Goal: Task Accomplishment & Management: Complete application form

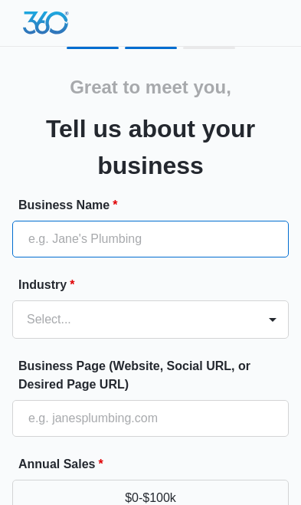
click at [47, 243] on input "Business Name *" at bounding box center [150, 239] width 276 height 37
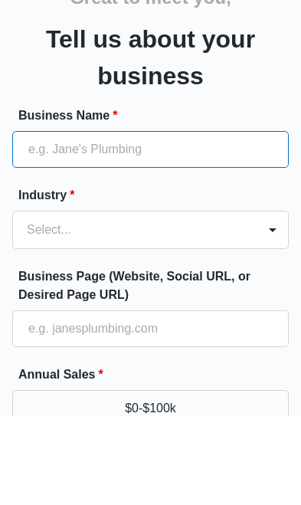
type input "[PERSON_NAME] Holdings Inc"
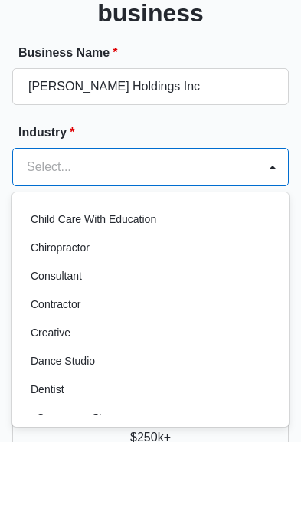
scroll to position [174, 0]
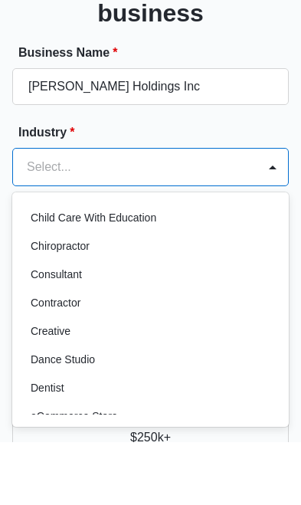
click at [46, 330] on p "Consultant" at bounding box center [56, 338] width 51 height 16
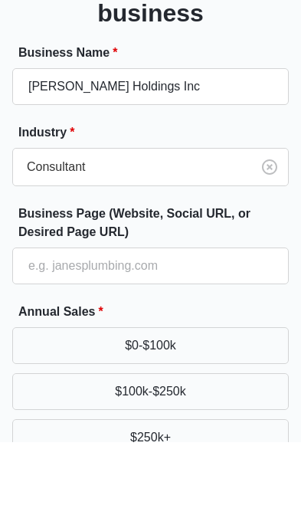
scroll to position [152, 0]
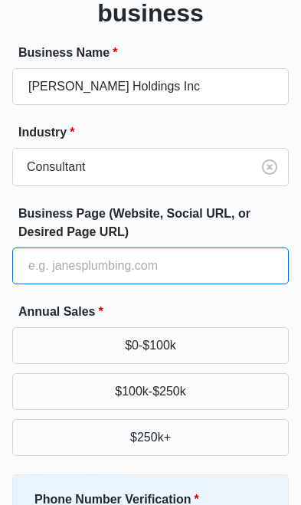
click at [53, 262] on input "Business Page (Website, Social URL, or Desired Page URL)" at bounding box center [150, 265] width 276 height 37
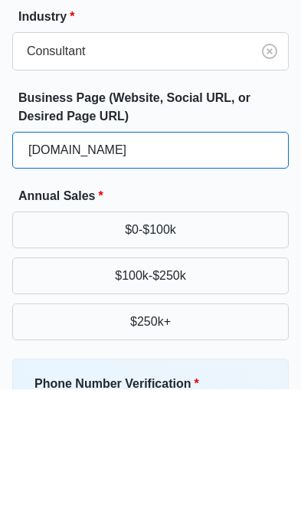
type input "[DOMAIN_NAME]"
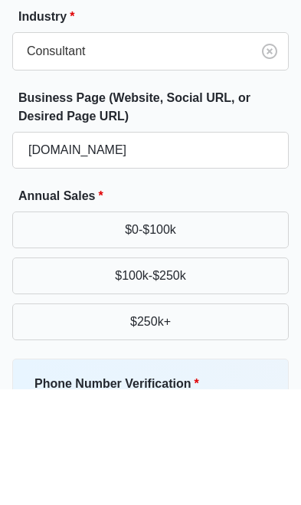
click at [188, 373] on button "$100k-$250k" at bounding box center [150, 391] width 276 height 37
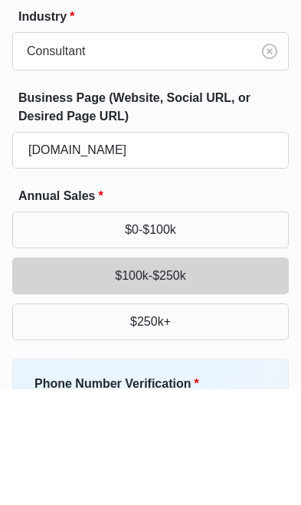
scroll to position [268, 0]
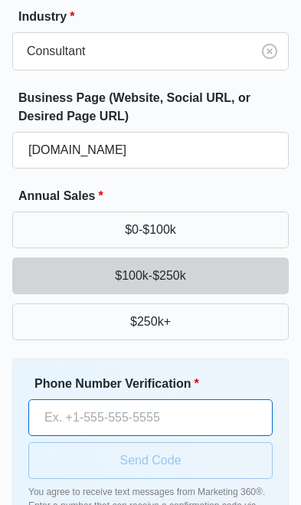
click at [81, 407] on input "Phone Number Verification *" at bounding box center [150, 417] width 244 height 37
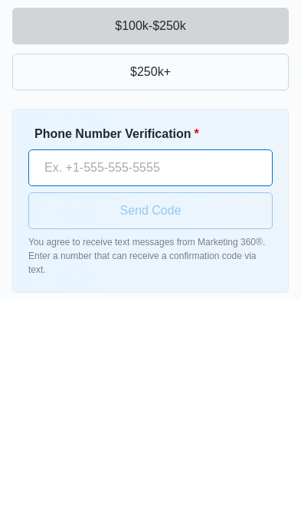
type input "[PHONE_NUMBER]"
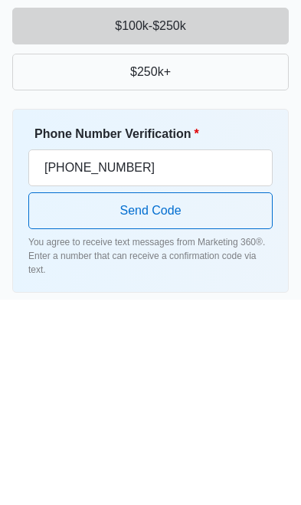
scroll to position [379, 0]
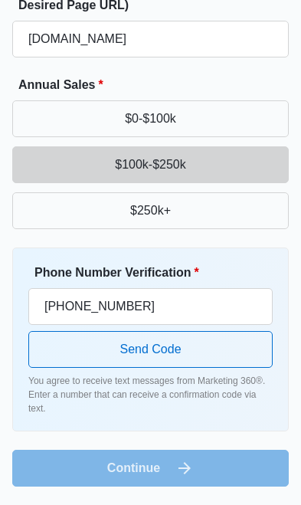
click at [179, 350] on button "Send Code" at bounding box center [150, 349] width 244 height 37
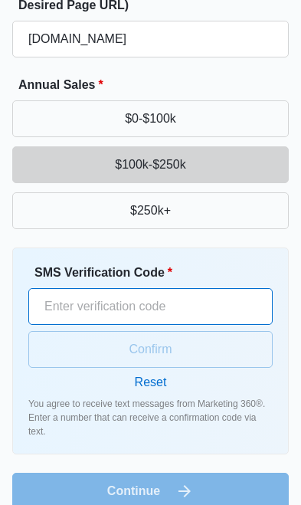
click at [172, 296] on input "SMS Verification Code *" at bounding box center [150, 306] width 244 height 37
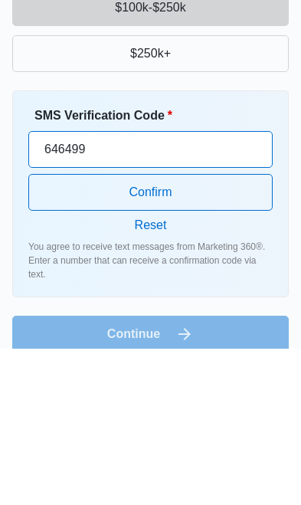
type input "646499"
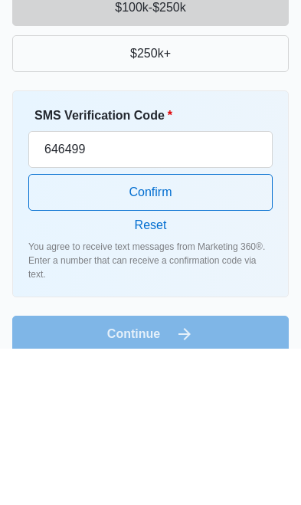
click at [207, 331] on button "Confirm" at bounding box center [150, 349] width 244 height 37
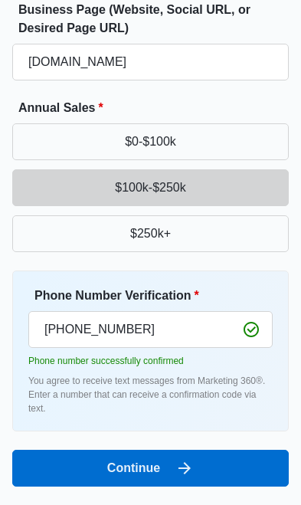
scroll to position [356, 0]
click at [149, 467] on button "Continue" at bounding box center [150, 467] width 276 height 37
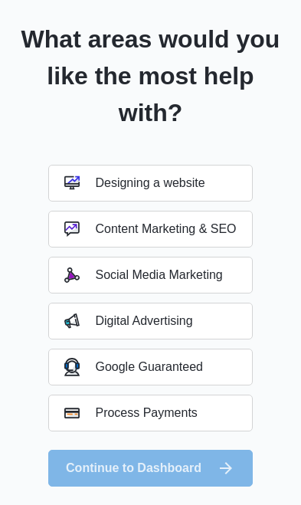
scroll to position [90, 0]
click at [210, 315] on button "Digital Advertising" at bounding box center [150, 320] width 204 height 37
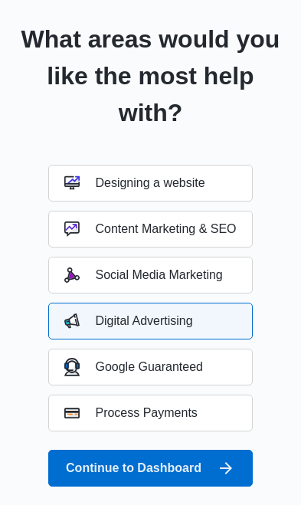
click at [224, 279] on button "Social Media Marketing" at bounding box center [150, 274] width 204 height 37
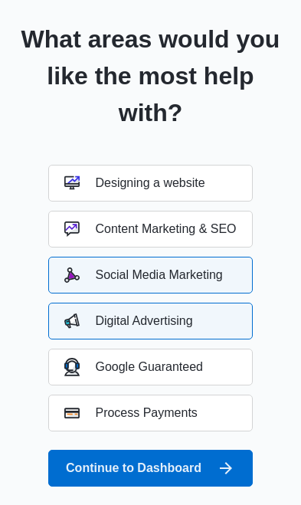
click at [221, 368] on button "Google Guaranteed" at bounding box center [150, 366] width 204 height 37
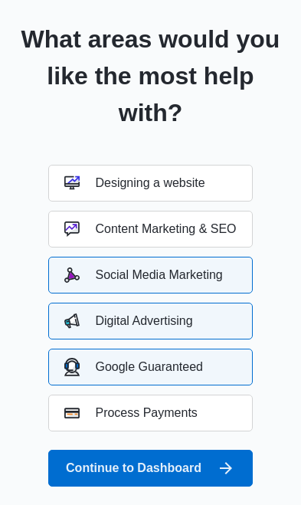
click at [172, 473] on button "Continue to Dashboard" at bounding box center [150, 467] width 204 height 37
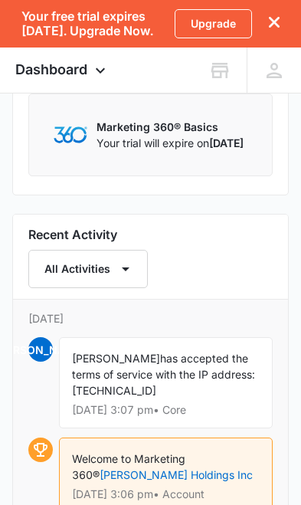
scroll to position [1328, 0]
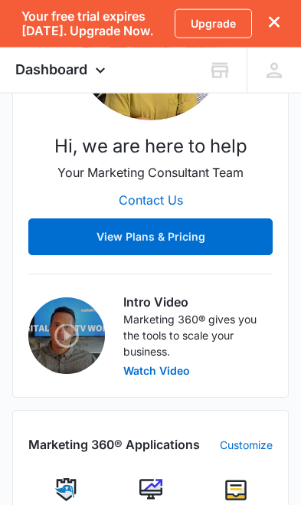
click at [100, 218] on button "View Plans & Pricing" at bounding box center [150, 236] width 244 height 37
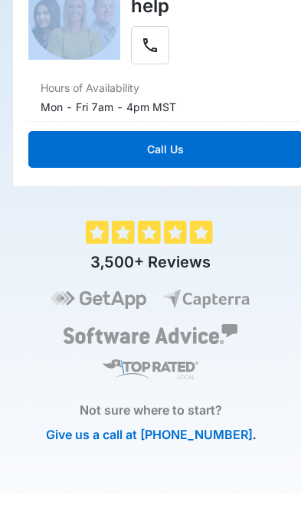
scroll to position [603, 0]
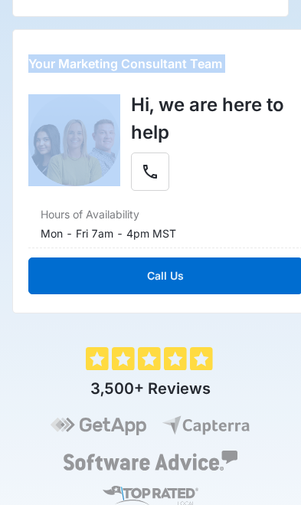
click at [162, 168] on button "Phone" at bounding box center [150, 171] width 38 height 38
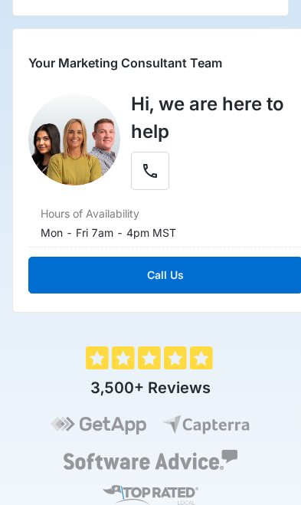
scroll to position [603, 0]
